Goal: Task Accomplishment & Management: Manage account settings

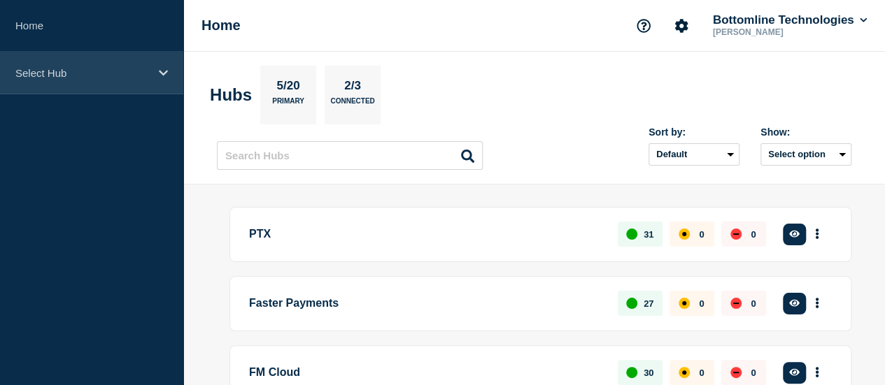
click at [110, 73] on p "Select Hub" at bounding box center [82, 73] width 134 height 12
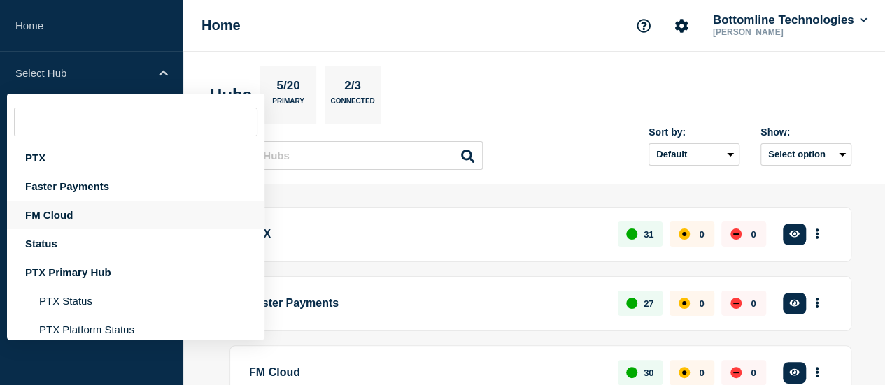
click at [87, 213] on div "FM Cloud" at bounding box center [135, 215] width 257 height 29
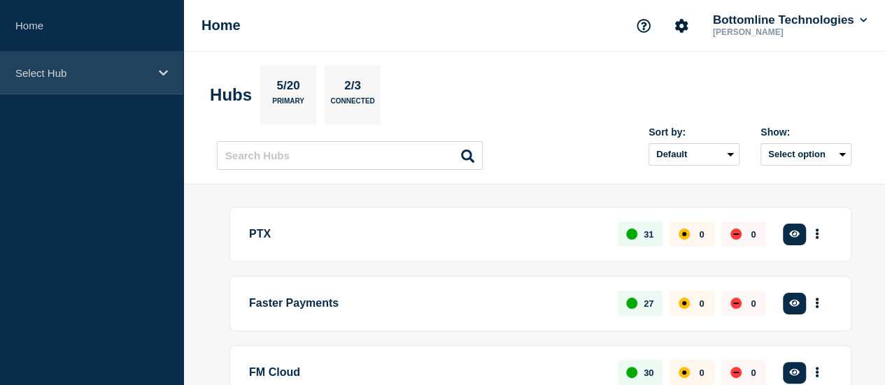
click at [92, 78] on p "Select Hub" at bounding box center [82, 73] width 134 height 12
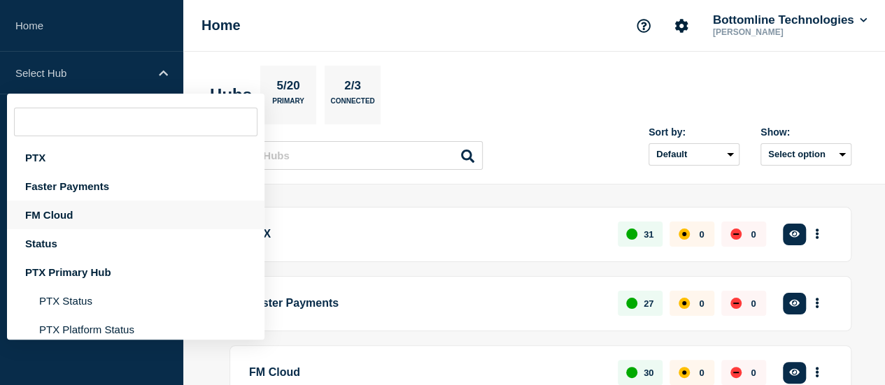
click at [85, 212] on div "FM Cloud" at bounding box center [135, 215] width 257 height 29
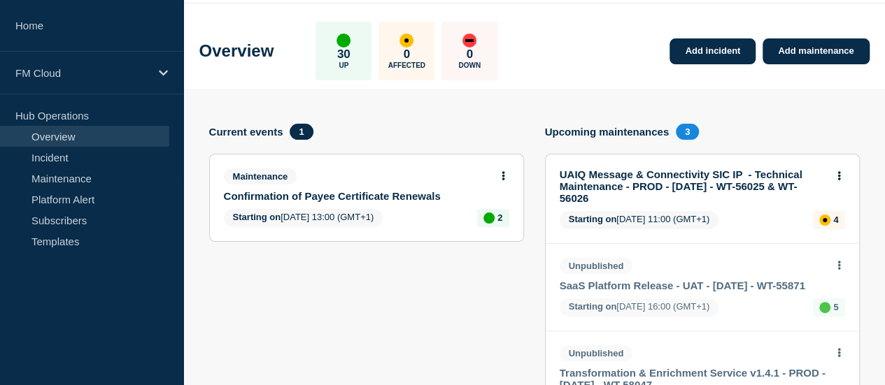
scroll to position [70, 0]
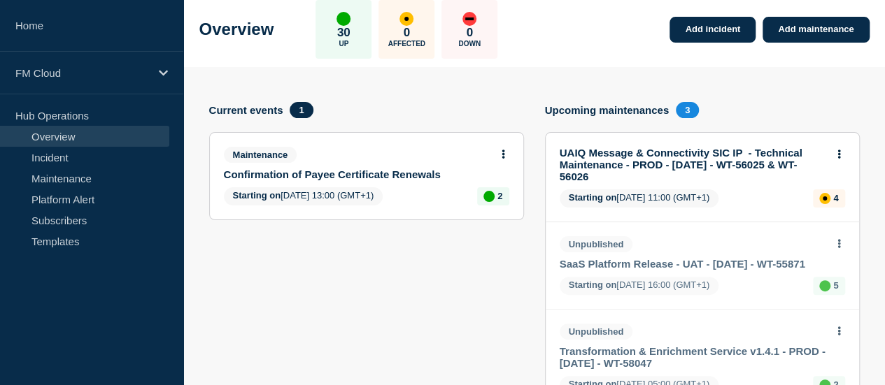
click at [833, 153] on div "UAIQ Message & Connectivity SIC IP - Technical Maintenance - PROD - 21/AUG/2025…" at bounding box center [696, 165] width 273 height 36
drag, startPoint x: 850, startPoint y: 146, endPoint x: 846, endPoint y: 153, distance: 8.5
click at [845, 147] on div at bounding box center [839, 153] width 12 height 13
click at [845, 153] on button at bounding box center [839, 155] width 12 height 12
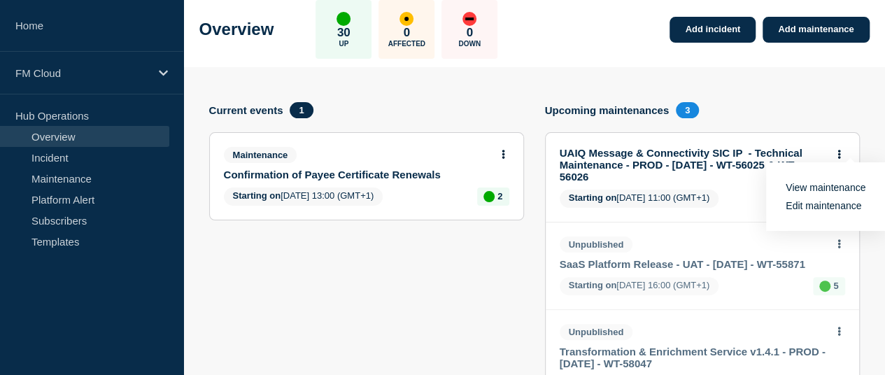
click at [811, 209] on link "Edit maintenance" at bounding box center [823, 205] width 76 height 11
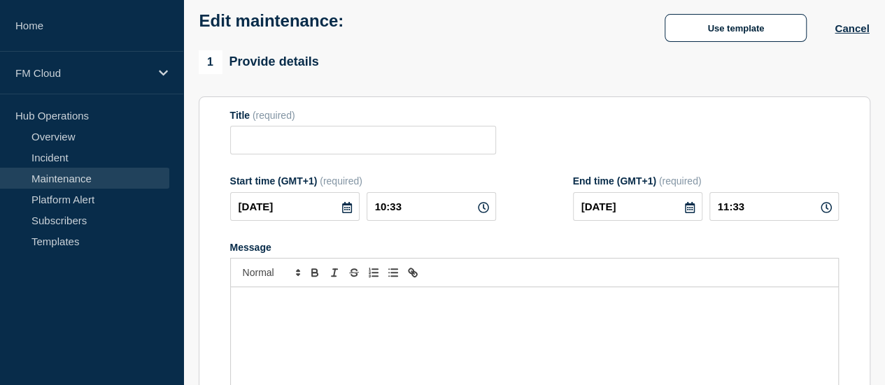
type input "UAIQ Message & Connectivity SIC IP - Technical Maintenance - PROD - 21/AUG/2025…"
type input "11:00"
type input "15:00"
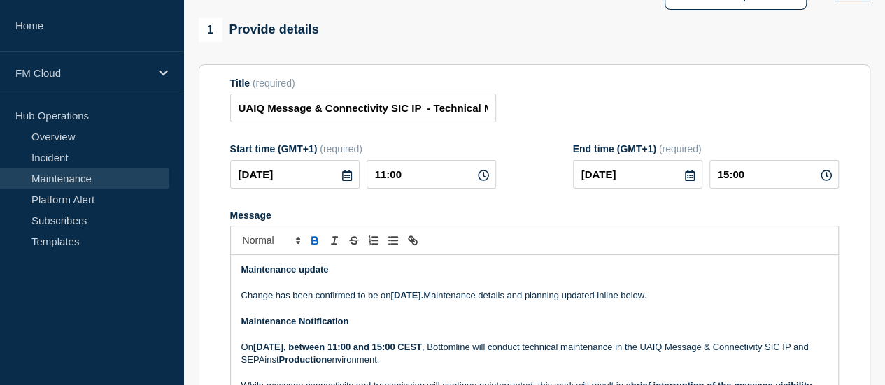
scroll to position [210, 0]
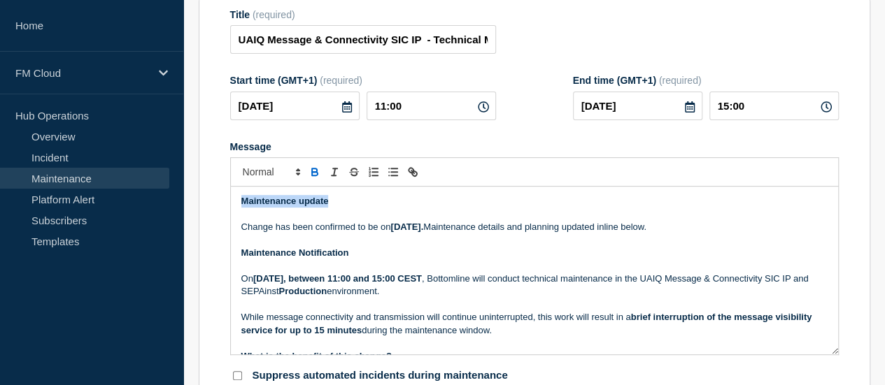
drag, startPoint x: 329, startPoint y: 212, endPoint x: 229, endPoint y: 213, distance: 100.0
click at [229, 213] on section "Title (required) UAIQ Message & Connectivity SIC IP - Technical Maintenance - P…" at bounding box center [534, 196] width 671 height 401
copy strong "Maintenance update"
click at [241, 206] on strong "Maintenance update" at bounding box center [284, 201] width 87 height 10
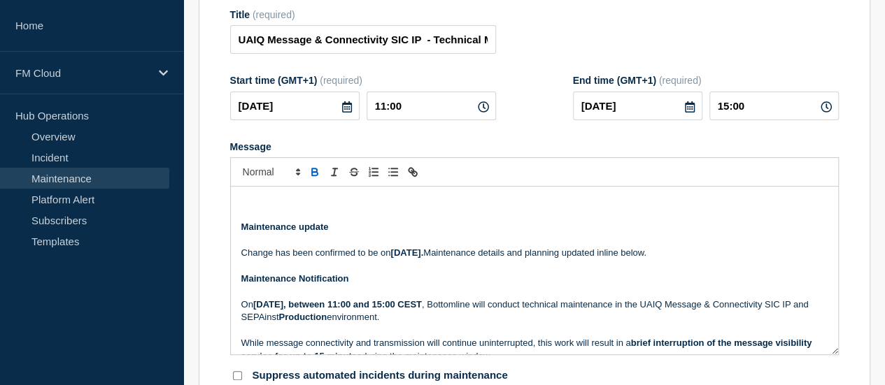
click at [246, 206] on p "Message" at bounding box center [534, 201] width 586 height 13
click at [244, 232] on p "Maintenance update" at bounding box center [534, 227] width 586 height 13
click at [241, 221] on p "Message" at bounding box center [534, 214] width 586 height 13
click at [313, 220] on p "Message" at bounding box center [534, 214] width 586 height 13
click at [348, 221] on p "Message" at bounding box center [534, 214] width 586 height 13
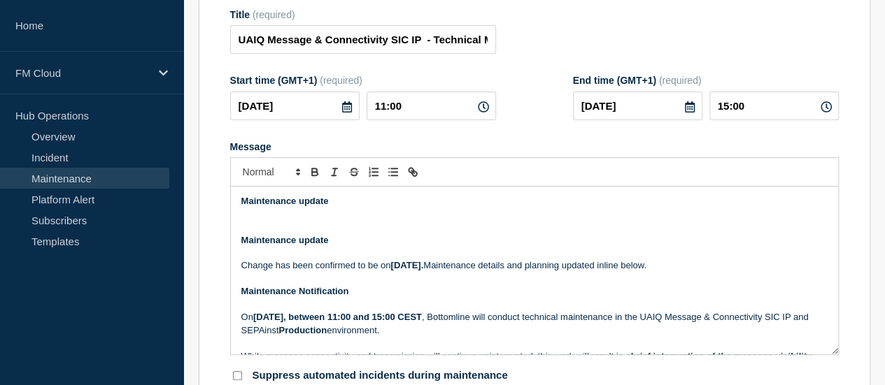
click at [270, 221] on p "Message" at bounding box center [534, 214] width 586 height 13
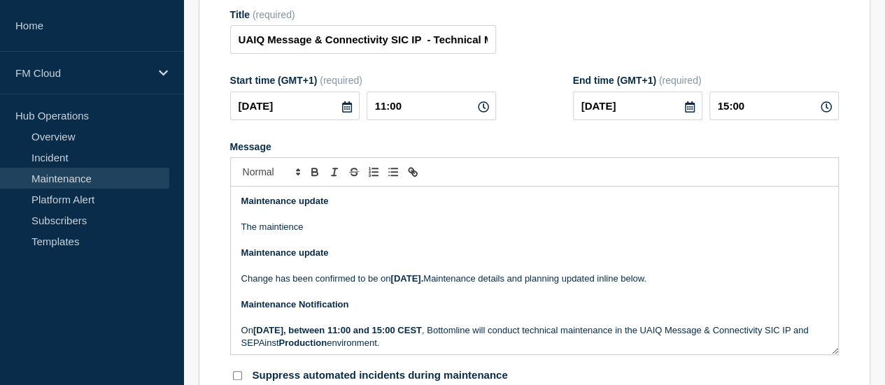
click at [270, 221] on p "Message" at bounding box center [534, 214] width 586 height 13
click at [273, 234] on p "The maintience" at bounding box center [534, 227] width 586 height 13
drag, startPoint x: 273, startPoint y: 236, endPoint x: 266, endPoint y: 241, distance: 9.0
click at [266, 234] on p "The maintience" at bounding box center [534, 227] width 586 height 13
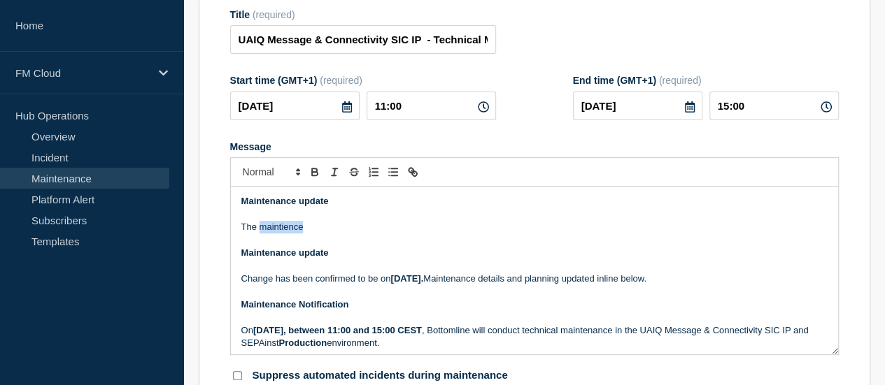
click at [270, 234] on p "The maintience" at bounding box center [534, 227] width 586 height 13
click at [280, 234] on p "The maintainence is stating" at bounding box center [534, 227] width 586 height 13
drag, startPoint x: 239, startPoint y: 233, endPoint x: 371, endPoint y: 235, distance: 132.2
click at [371, 235] on div "Maintenance update The maintenance is stating Maintenance update Change has bee…" at bounding box center [534, 271] width 607 height 168
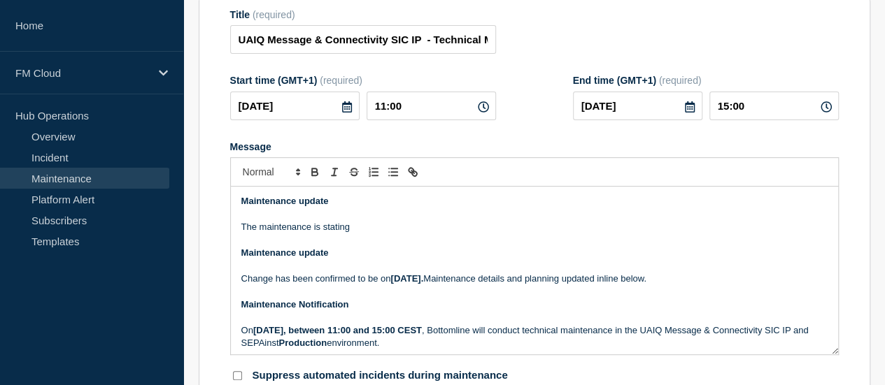
click at [255, 232] on p "The maintenance is stating" at bounding box center [534, 227] width 586 height 13
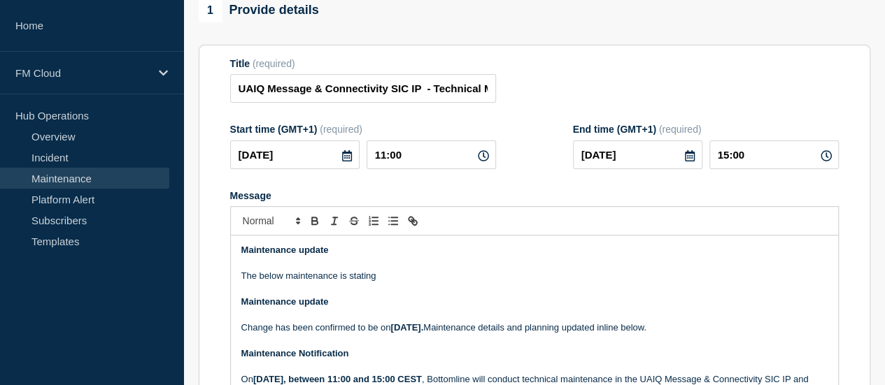
scroll to position [140, 0]
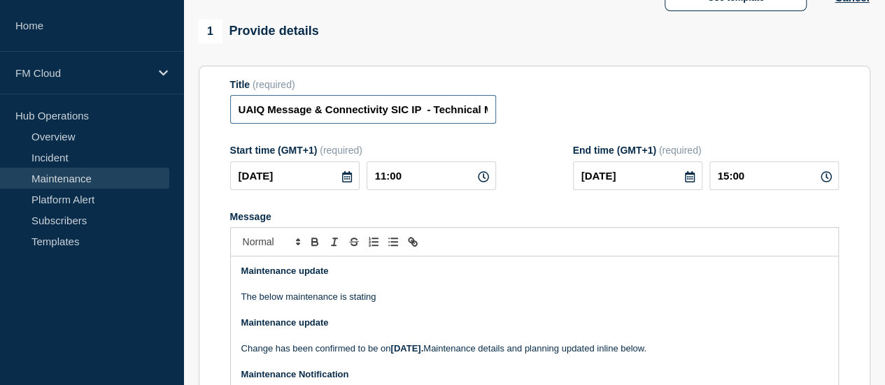
click at [245, 122] on input "UAIQ Message & Connectivity SIC IP - Technical Maintenance - PROD - 21/AUG/2025…" at bounding box center [363, 109] width 266 height 29
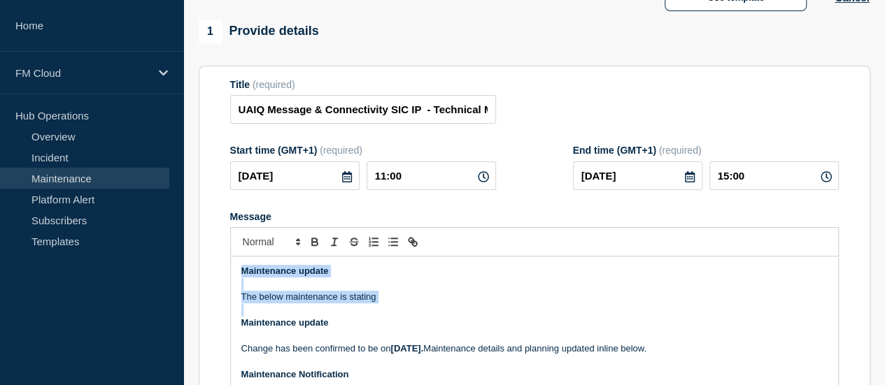
drag, startPoint x: 401, startPoint y: 315, endPoint x: 238, endPoint y: 276, distance: 168.3
click at [238, 276] on div "Maintenance update The below maintenance is stating Maintenance update Change h…" at bounding box center [534, 341] width 607 height 168
click at [292, 304] on p "The below maintenance is stating" at bounding box center [534, 297] width 586 height 13
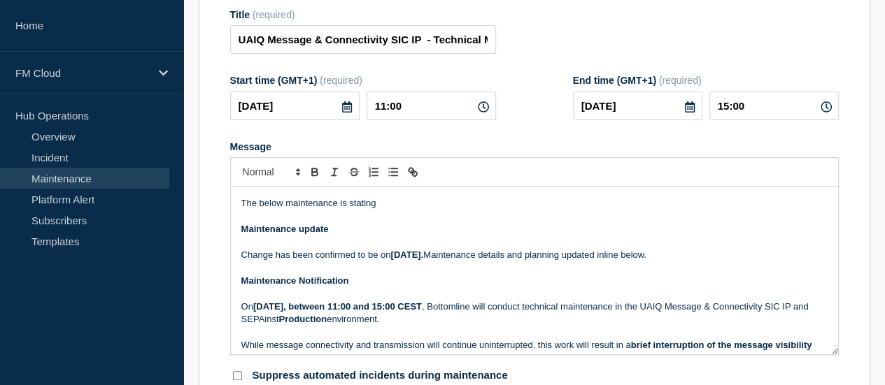
scroll to position [0, 0]
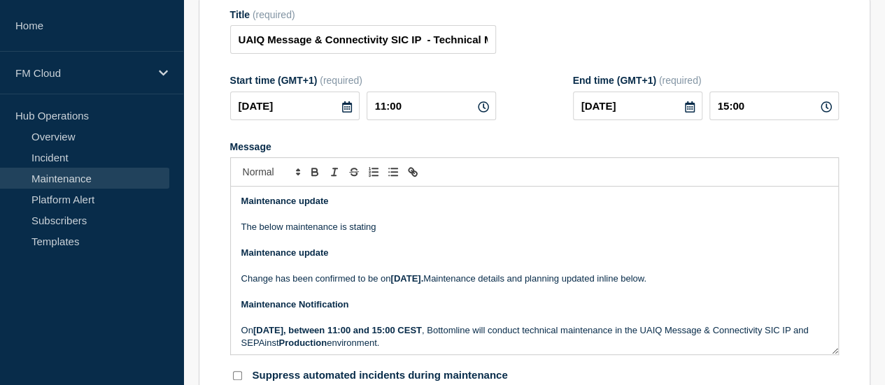
click at [362, 245] on p "Message" at bounding box center [534, 240] width 586 height 13
click at [355, 234] on p "The below maintenance is stating" at bounding box center [534, 227] width 586 height 13
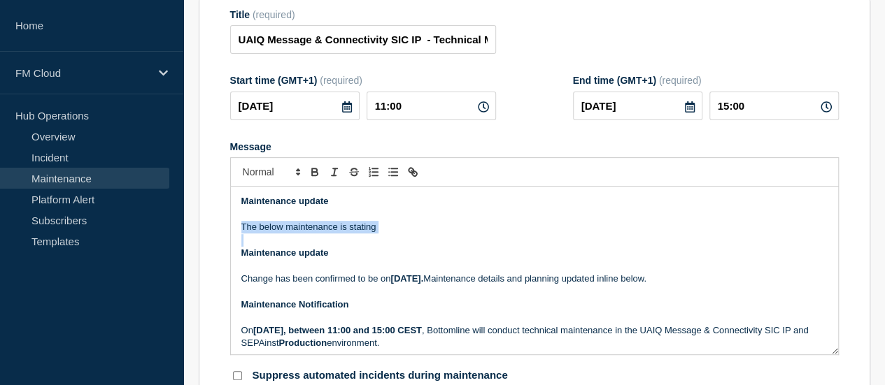
click at [355, 234] on p "The below maintenance is stating" at bounding box center [534, 227] width 586 height 13
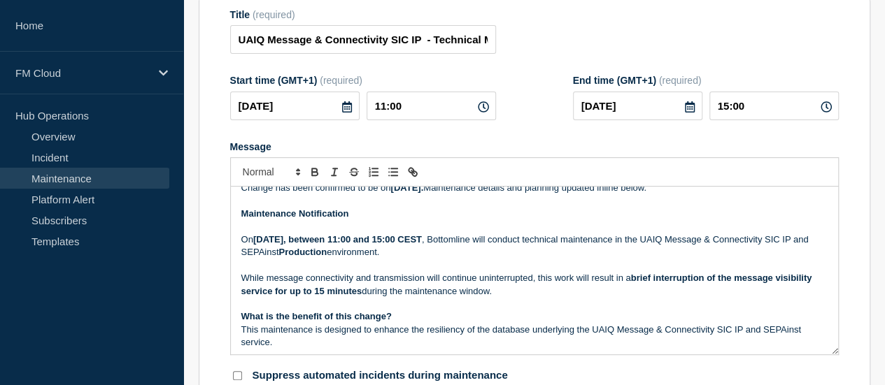
scroll to position [70, 0]
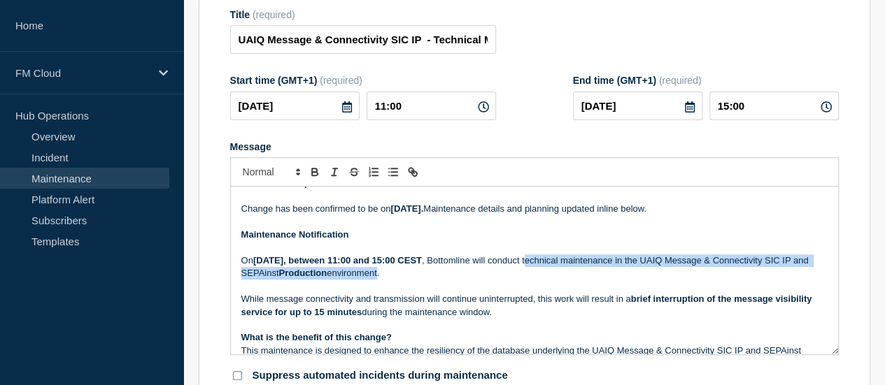
drag, startPoint x: 564, startPoint y: 272, endPoint x: 427, endPoint y: 284, distance: 136.9
click at [427, 280] on p "On August 21, 2025, between 11:00 and 15:00 CEST , Bottomline will conduct tech…" at bounding box center [534, 268] width 586 height 26
copy p "echnical maintenance in the UAIQ Message & Connectivity SIC IP and SEPAinst Pro…"
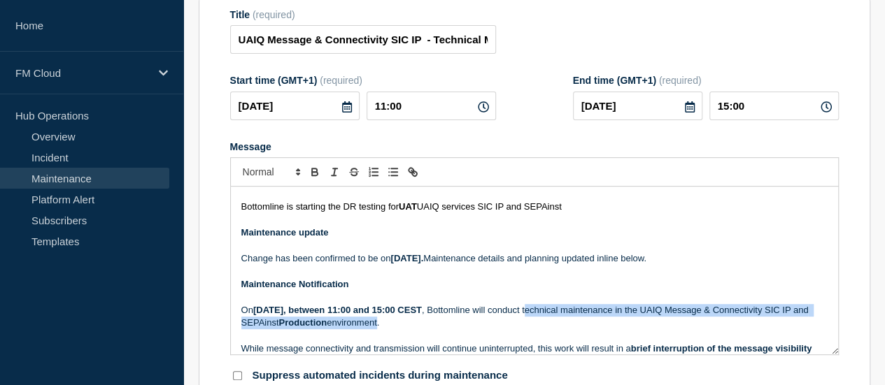
scroll to position [0, 0]
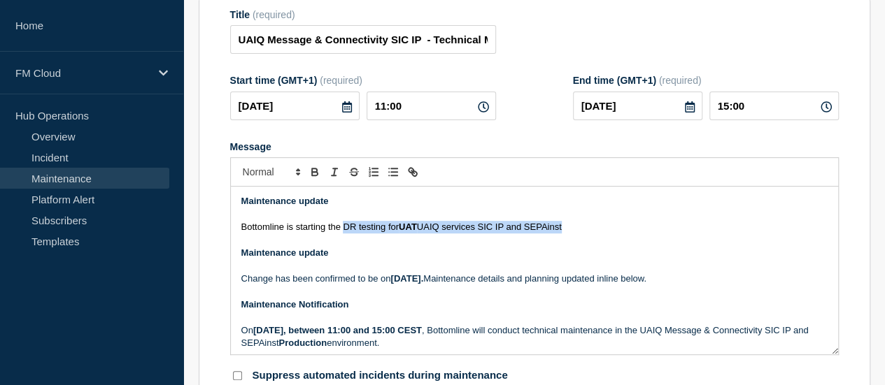
drag, startPoint x: 341, startPoint y: 236, endPoint x: 576, endPoint y: 238, distance: 234.3
click at [576, 234] on p "Bottomline is starting the DR testing for UAT UAIQ services SIC IP and SEPAinst" at bounding box center [534, 227] width 586 height 13
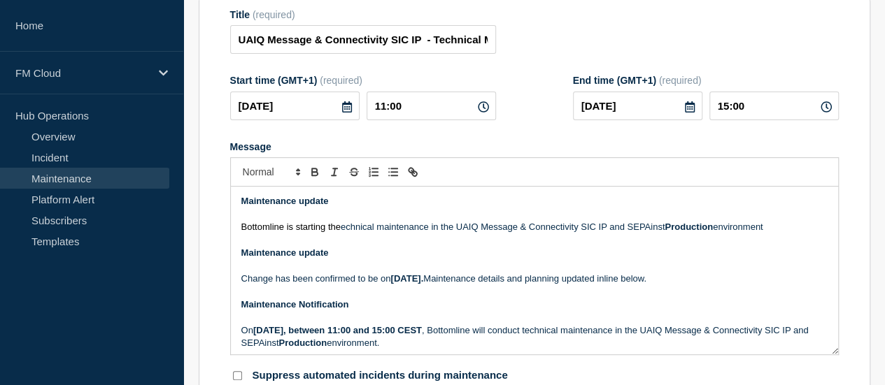
click at [342, 234] on p "Bottomline is starting the echnical maintenance in the UAIQ Message & Connectiv…" at bounding box center [534, 227] width 586 height 13
click at [774, 234] on p "Bottomline is starting the t echnical maintenance in the UAIQ Message & Connect…" at bounding box center [534, 227] width 586 height 13
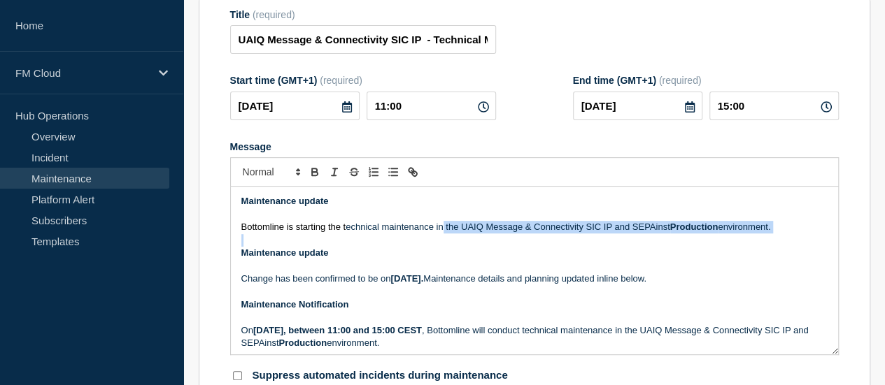
drag, startPoint x: 441, startPoint y: 233, endPoint x: 767, endPoint y: 250, distance: 327.0
click at [767, 250] on div "Maintenance update Bottomline is starting the t echnical maintenance in the UAI…" at bounding box center [534, 271] width 607 height 168
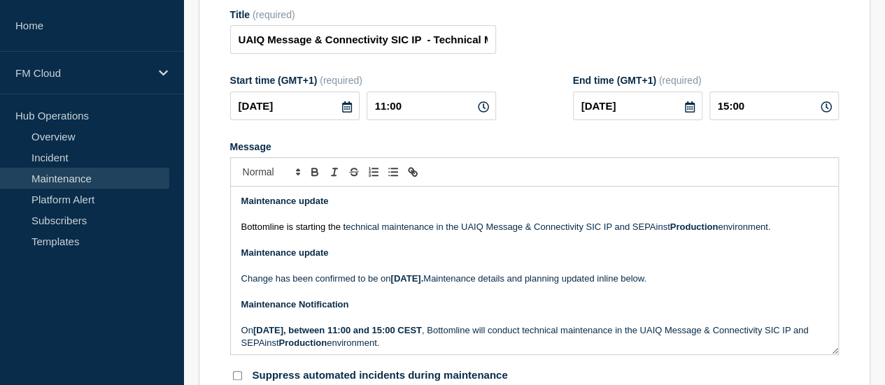
click at [220, 270] on section "Title (required) UAIQ Message & Connectivity SIC IP - Technical Maintenance - P…" at bounding box center [534, 196] width 671 height 401
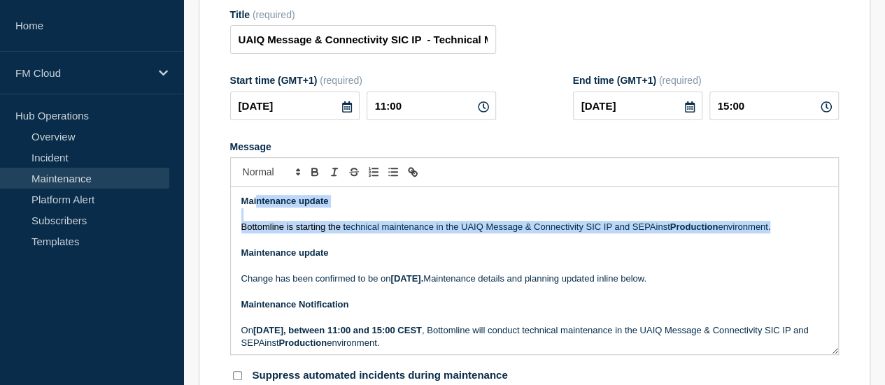
drag, startPoint x: 257, startPoint y: 210, endPoint x: 781, endPoint y: 243, distance: 524.9
click at [781, 243] on div "Maintenance update Bottomline is starting the t echnical maintenance in the UAI…" at bounding box center [534, 271] width 607 height 168
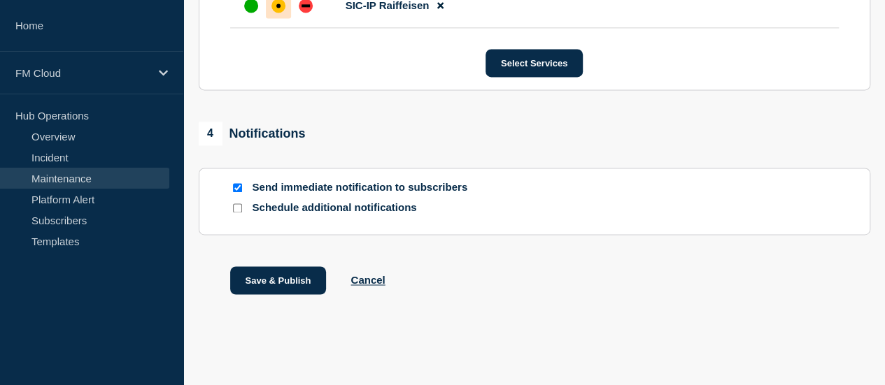
scroll to position [1018, 0]
click at [287, 280] on button "Save & Publish" at bounding box center [278, 280] width 97 height 28
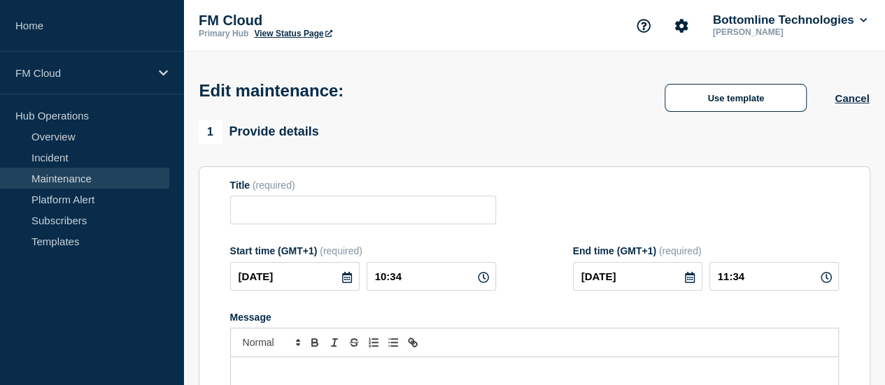
type input "UAIQ Message & Connectivity SIC IP - Technical Maintenance - PROD - 21/AUG/2025…"
type input "11:00"
type input "15:00"
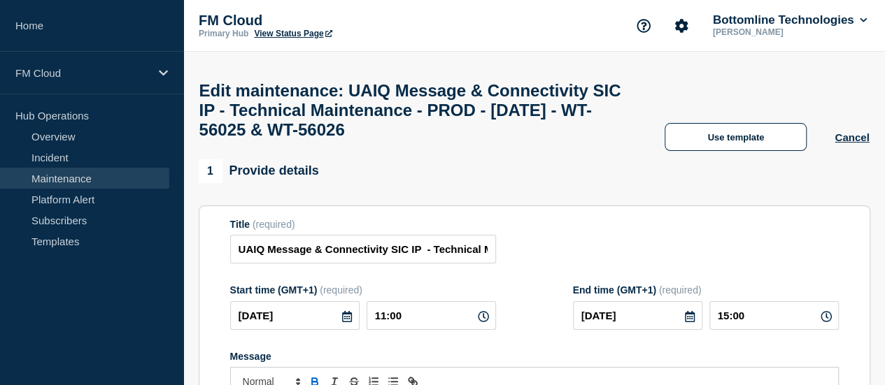
click at [87, 175] on link "Maintenance" at bounding box center [84, 178] width 169 height 21
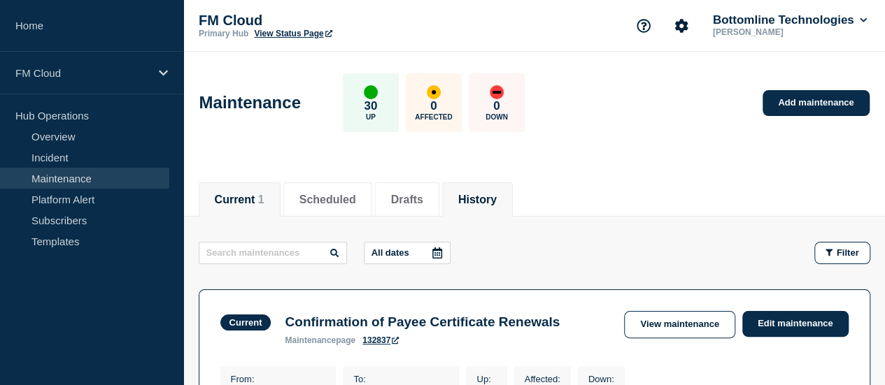
click at [477, 201] on button "History" at bounding box center [477, 200] width 38 height 13
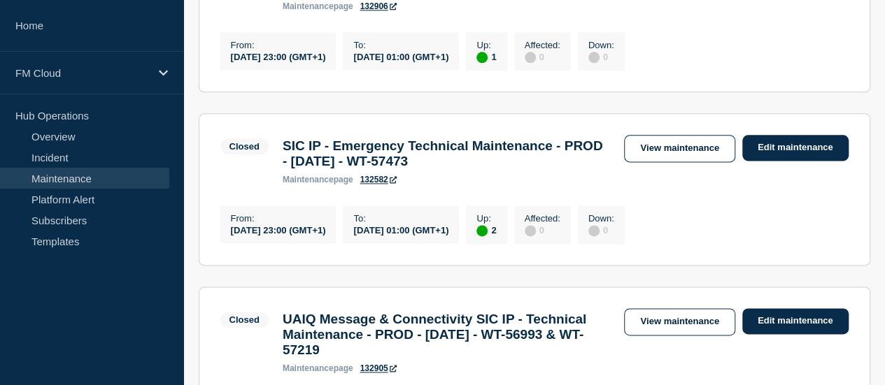
scroll to position [1049, 0]
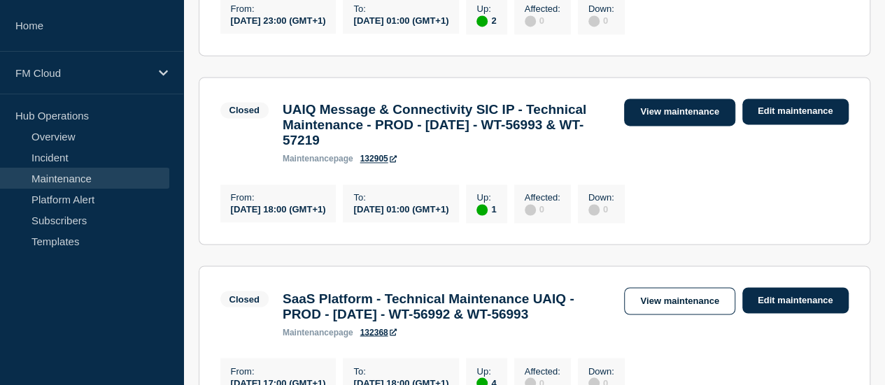
click at [685, 126] on link "View maintenance" at bounding box center [679, 112] width 111 height 27
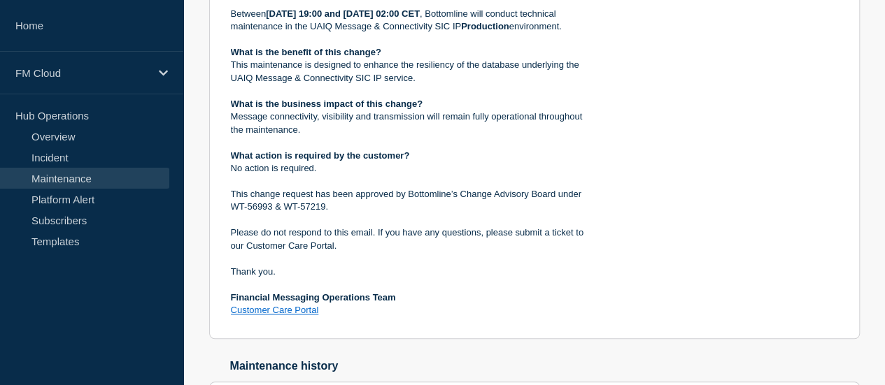
scroll to position [490, 0]
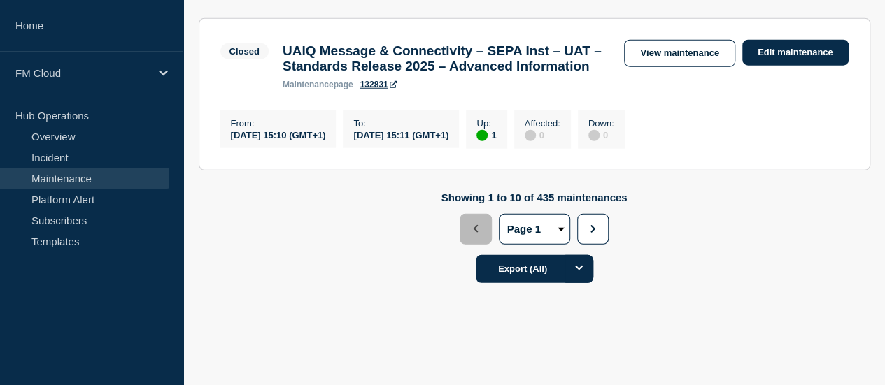
scroll to position [1888, 0]
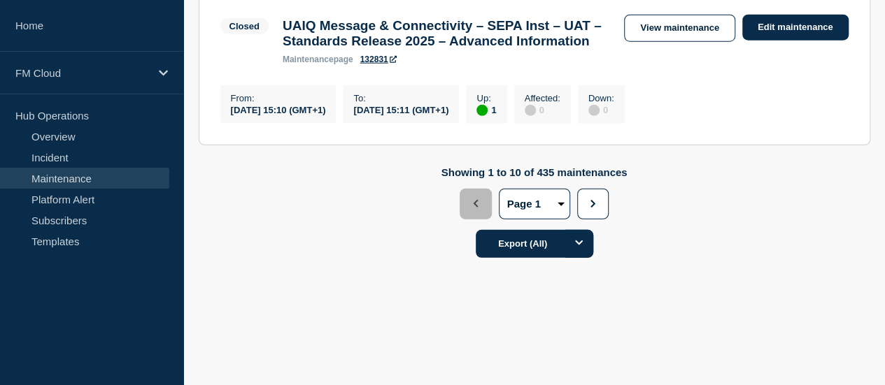
click at [0, 0] on button "2" at bounding box center [0, 0] width 0 height 0
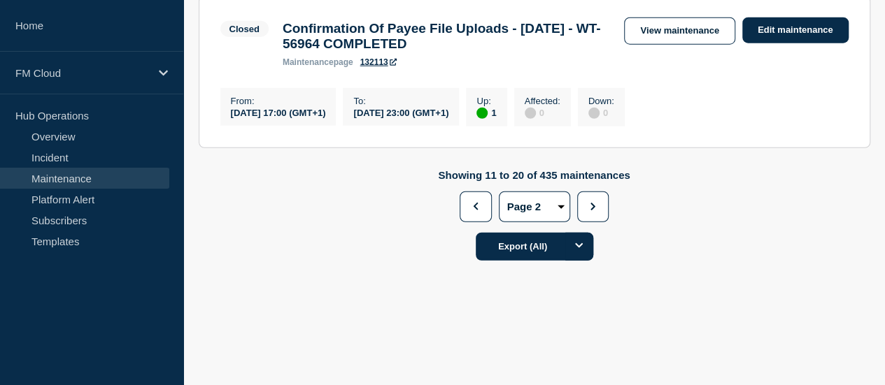
scroll to position [1818, 0]
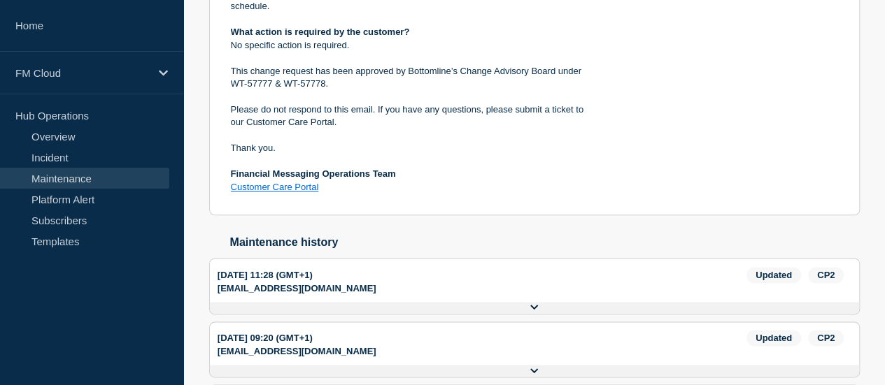
scroll to position [833, 0]
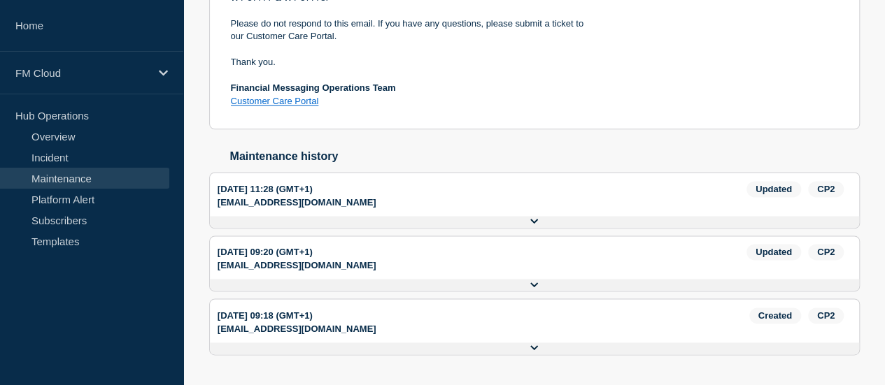
click at [0, 0] on button "Show history" at bounding box center [0, 0] width 0 height 0
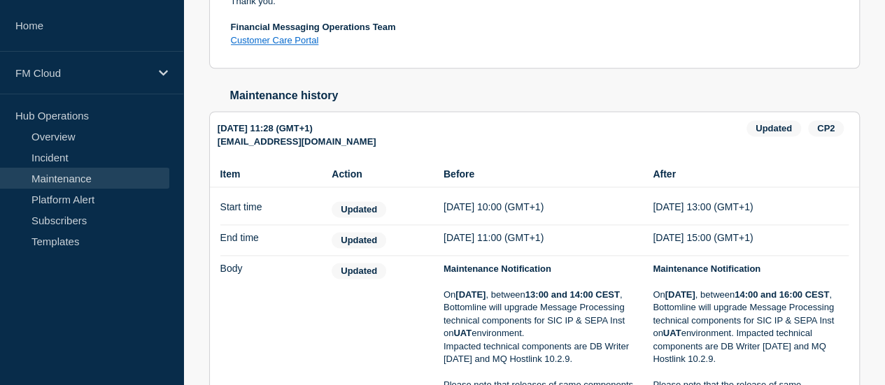
scroll to position [973, 0]
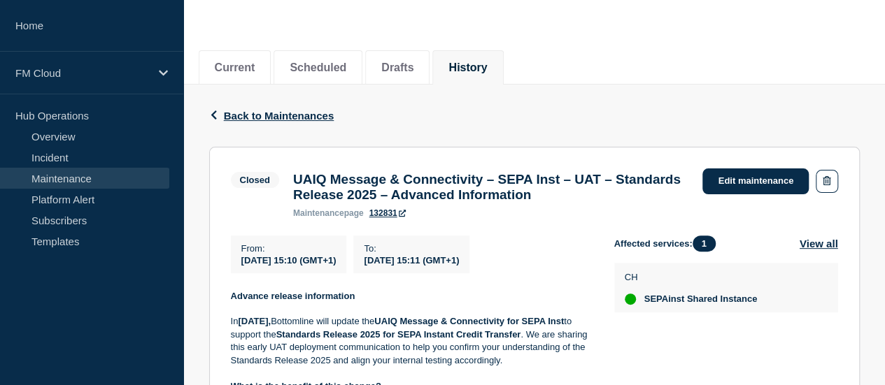
scroll to position [280, 0]
